Goal: Communication & Community: Ask a question

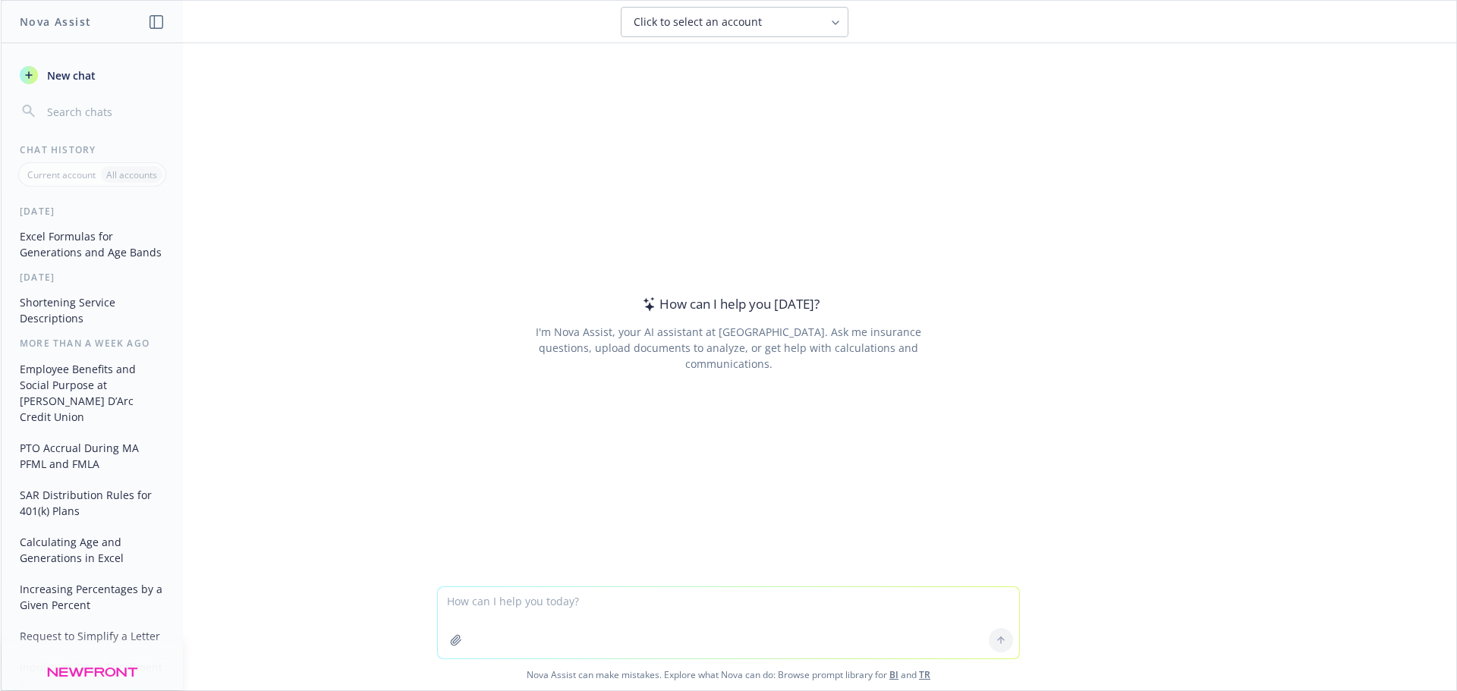
click at [555, 610] on textarea at bounding box center [728, 622] width 581 height 71
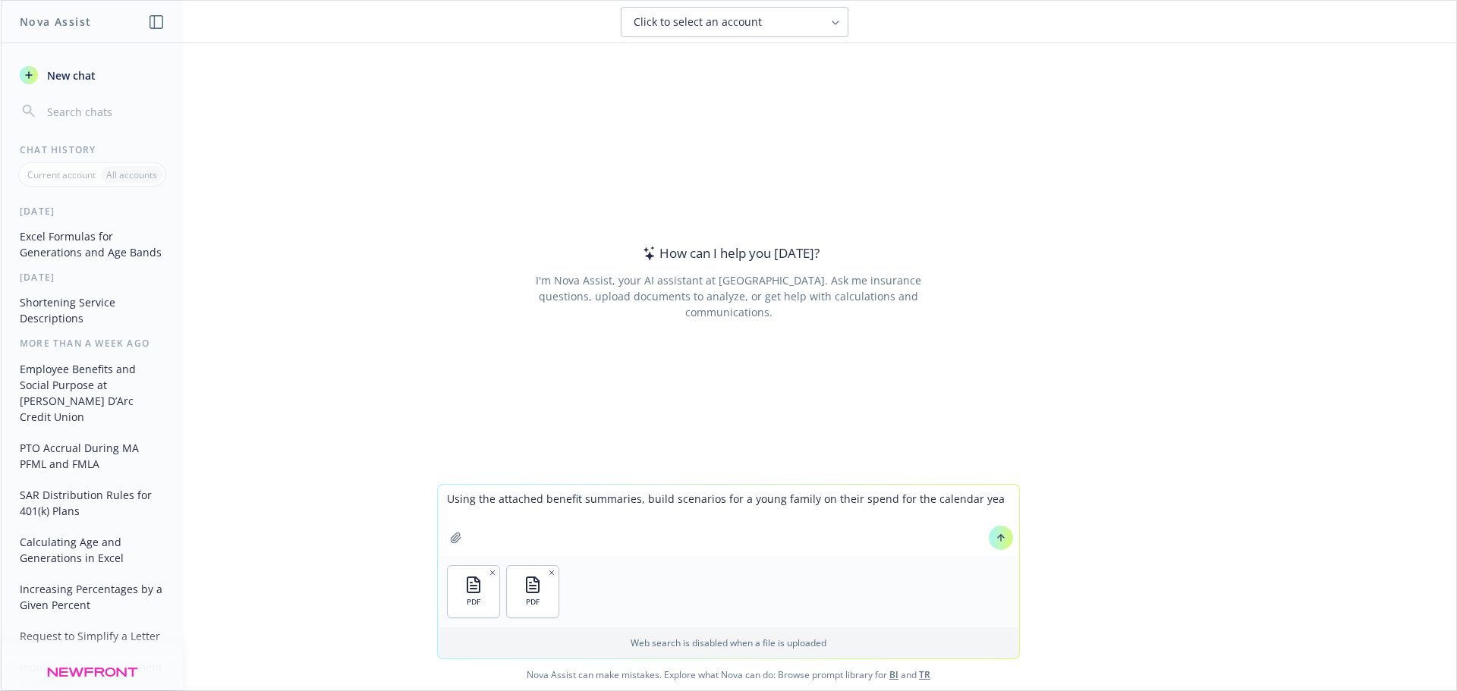
type textarea "Using the attached benefit summaries, build scenarios for a young family on the…"
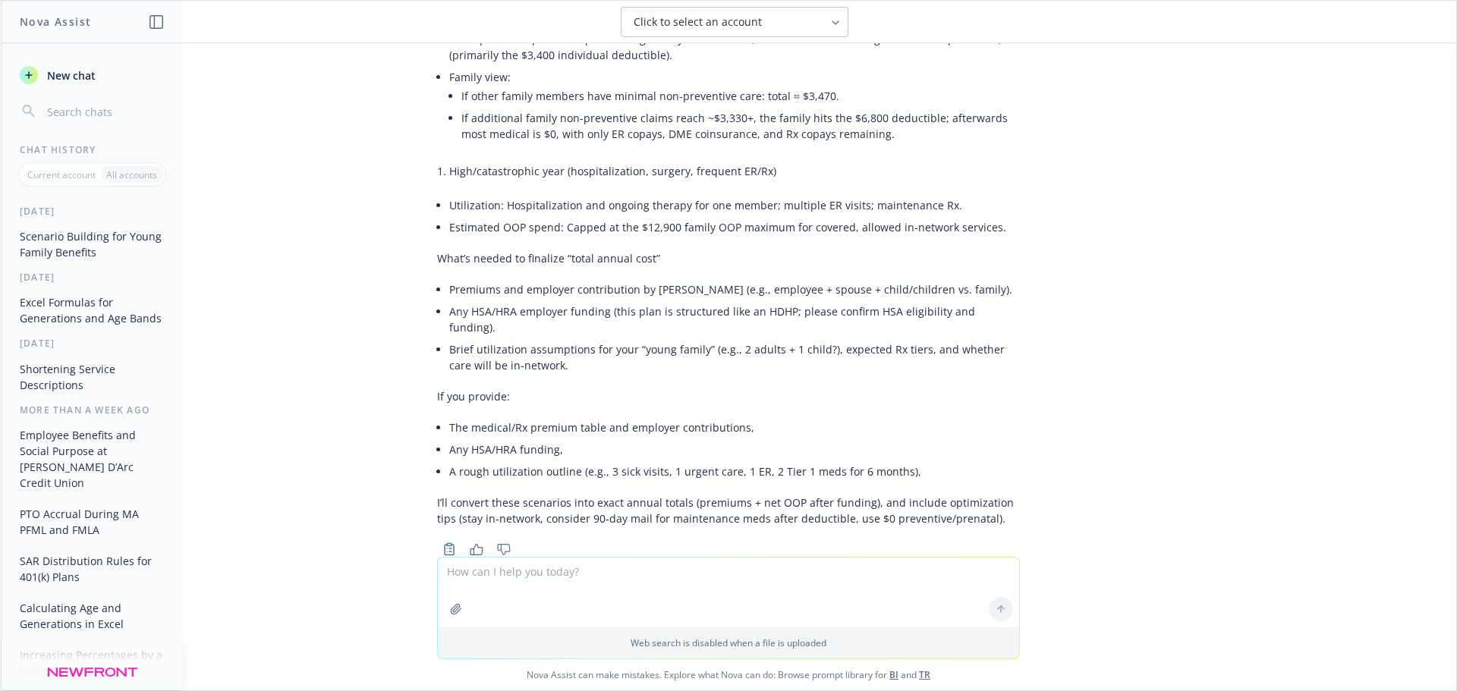
scroll to position [906, 0]
